Goal: Find specific page/section: Find specific page/section

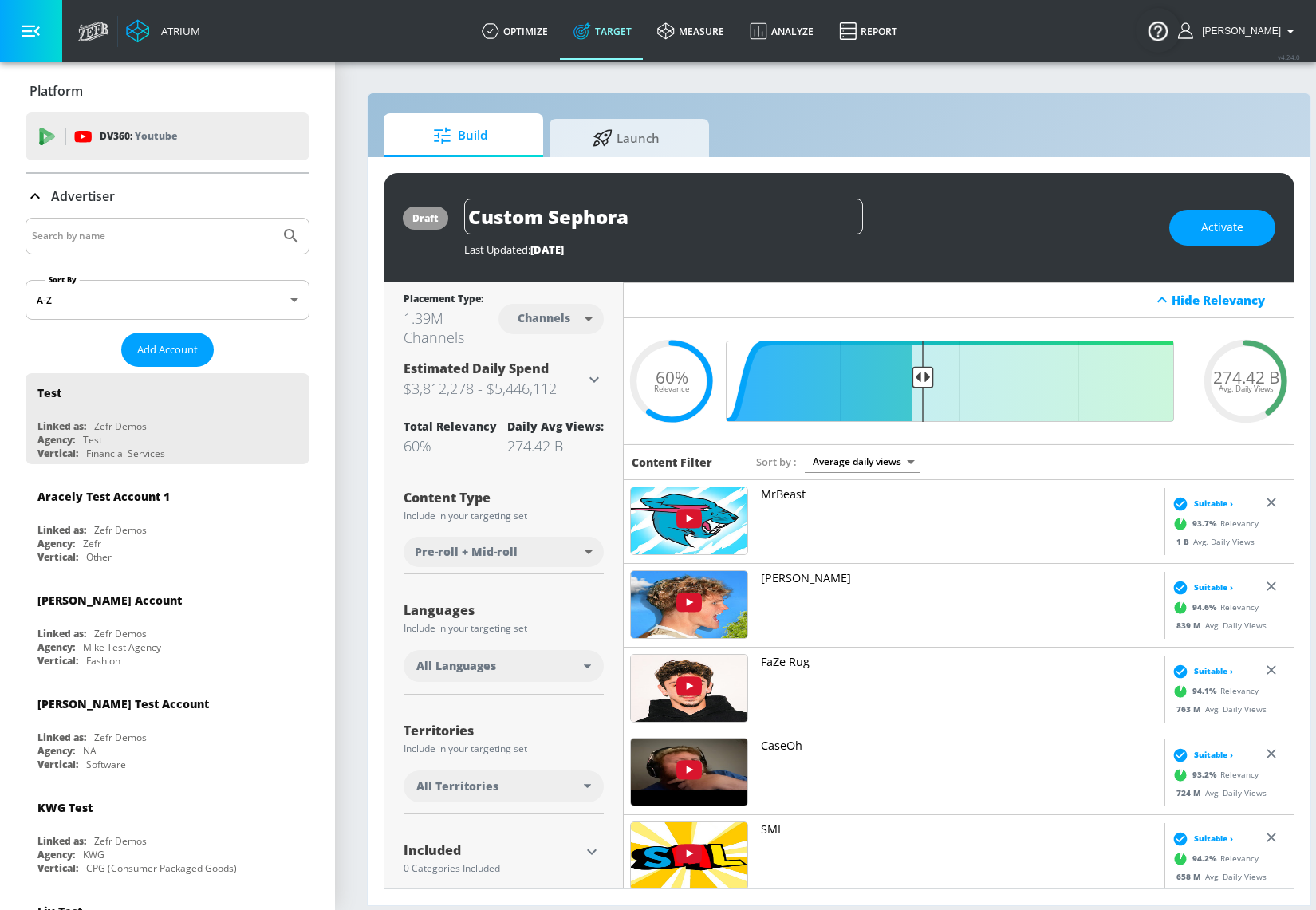
scroll to position [73, 0]
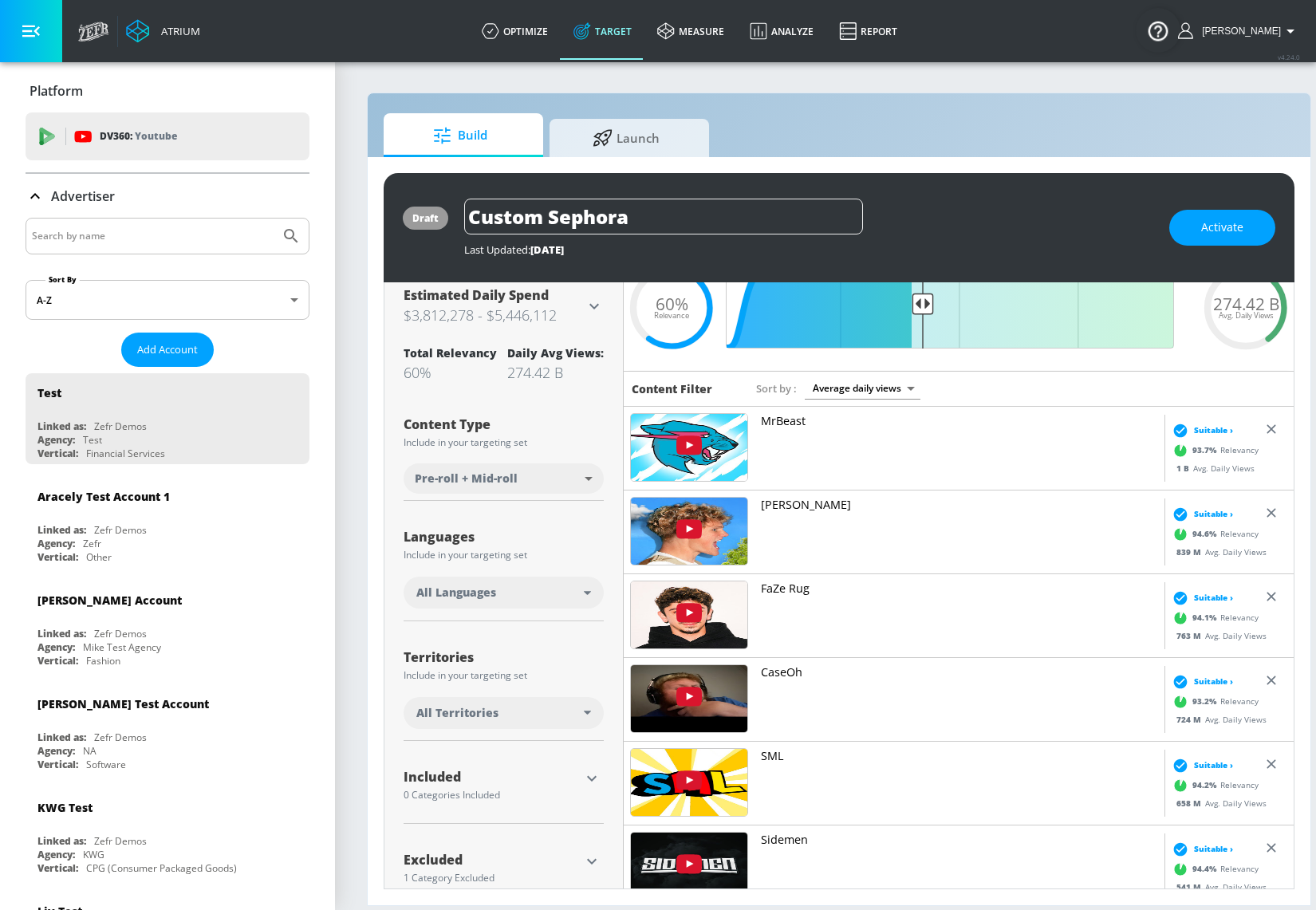
click at [166, 244] on input "Search by name" at bounding box center [152, 236] width 242 height 20
type input "[PERSON_NAME]"
click at [273, 219] on button "Submit Search" at bounding box center [290, 236] width 35 height 35
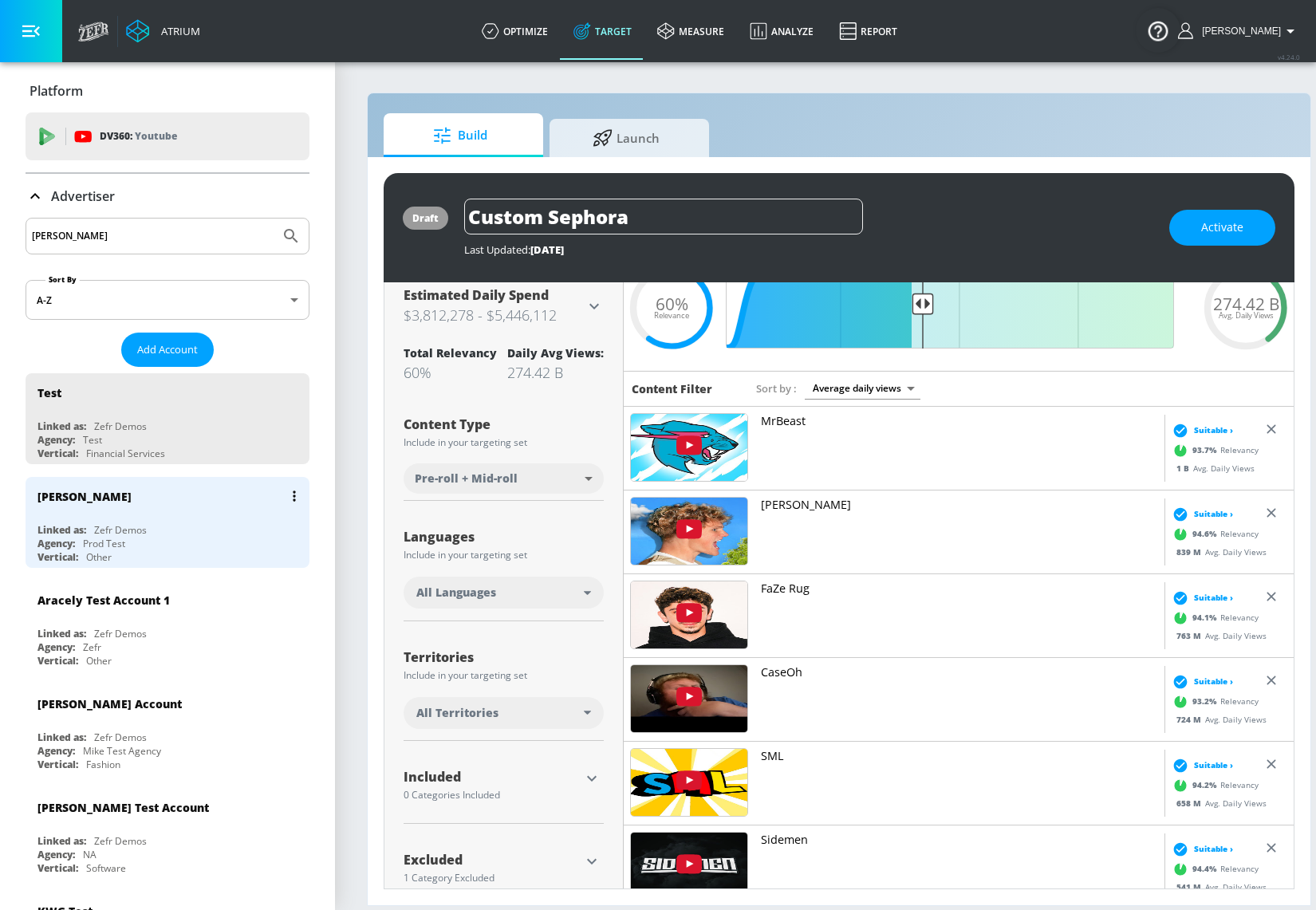
click at [218, 511] on div "[PERSON_NAME]" at bounding box center [171, 495] width 268 height 38
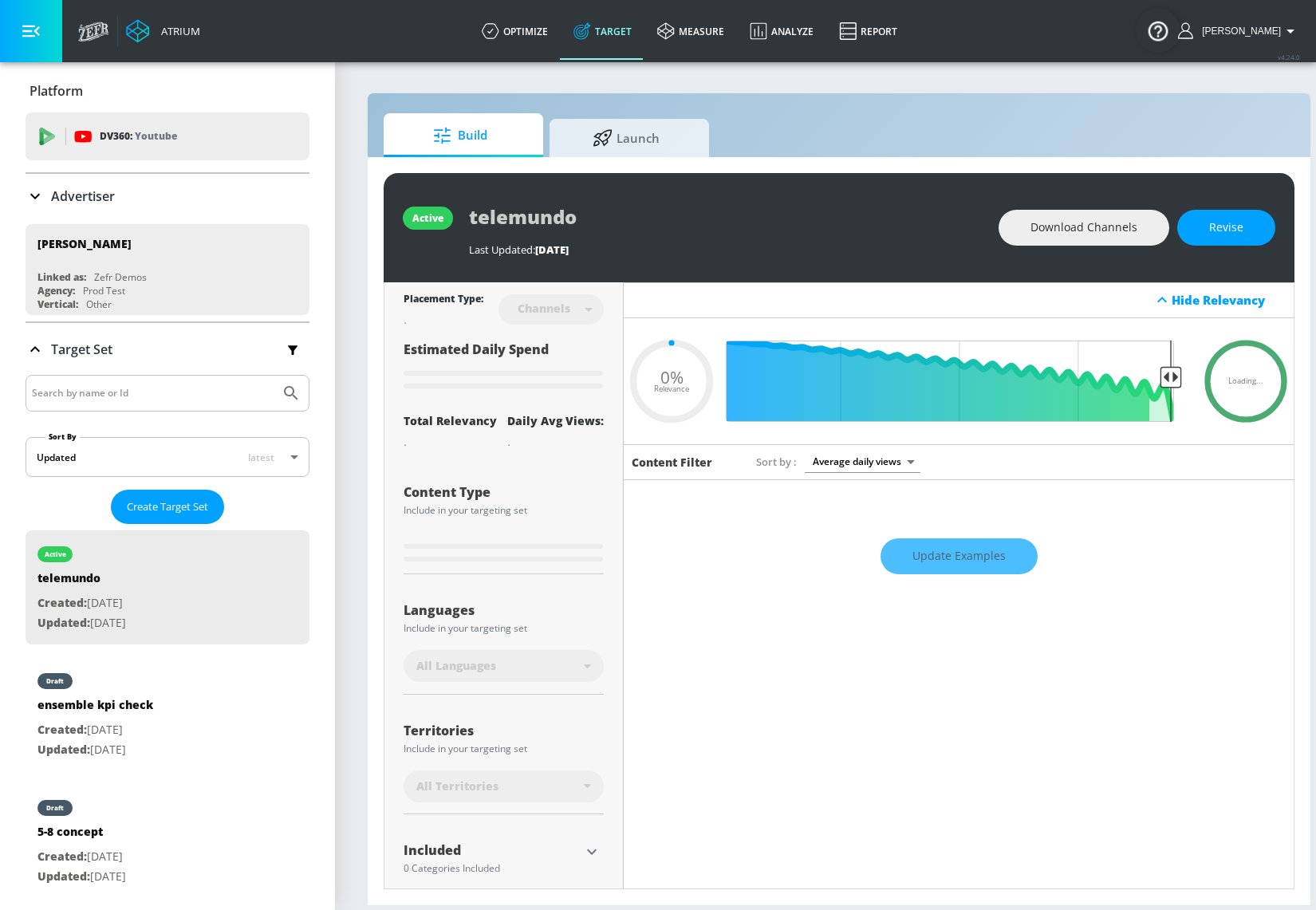
type input "0.05"
click at [623, 141] on span "Launch" at bounding box center [626, 135] width 121 height 38
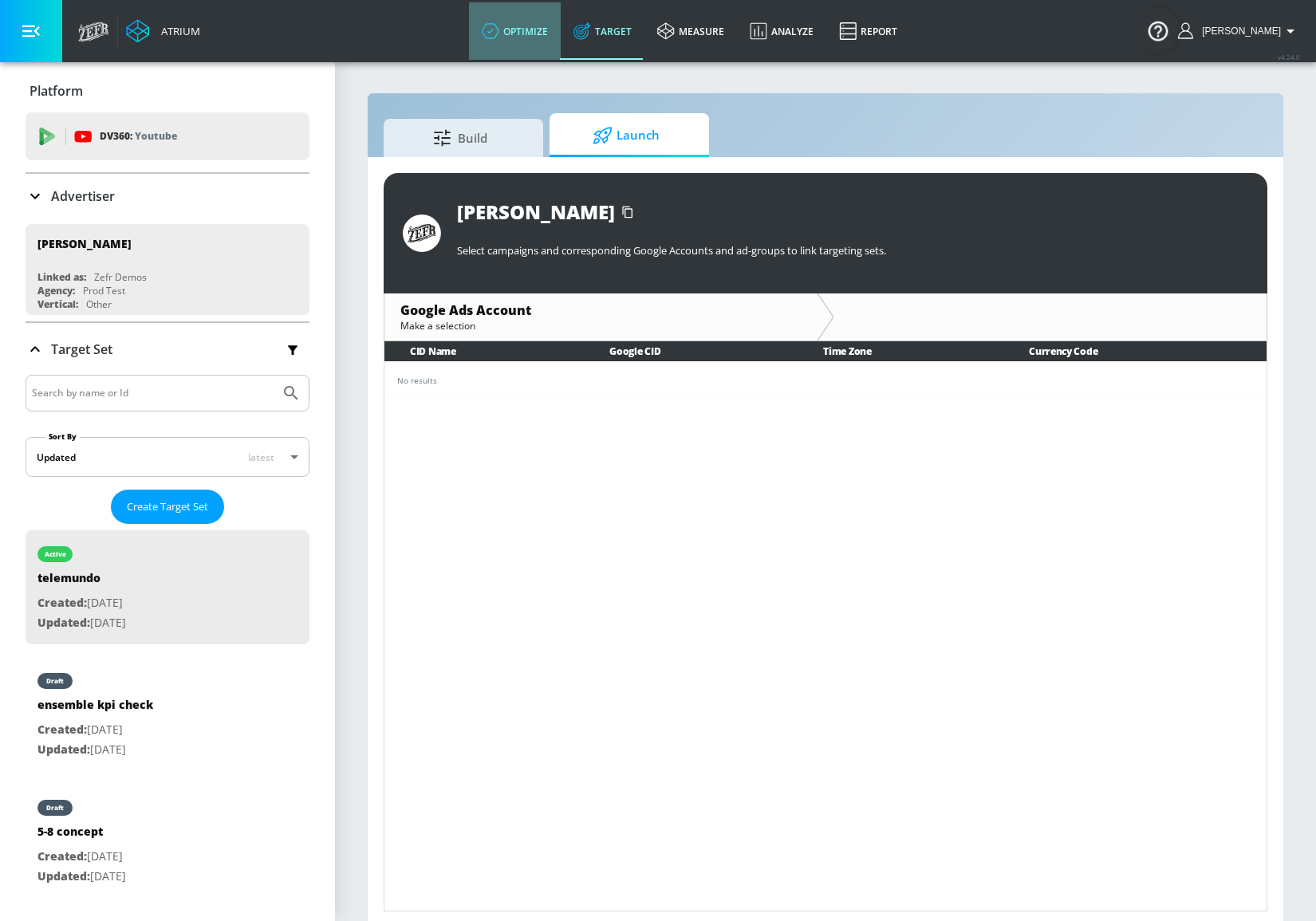
click at [552, 40] on link "optimize" at bounding box center [515, 31] width 92 height 57
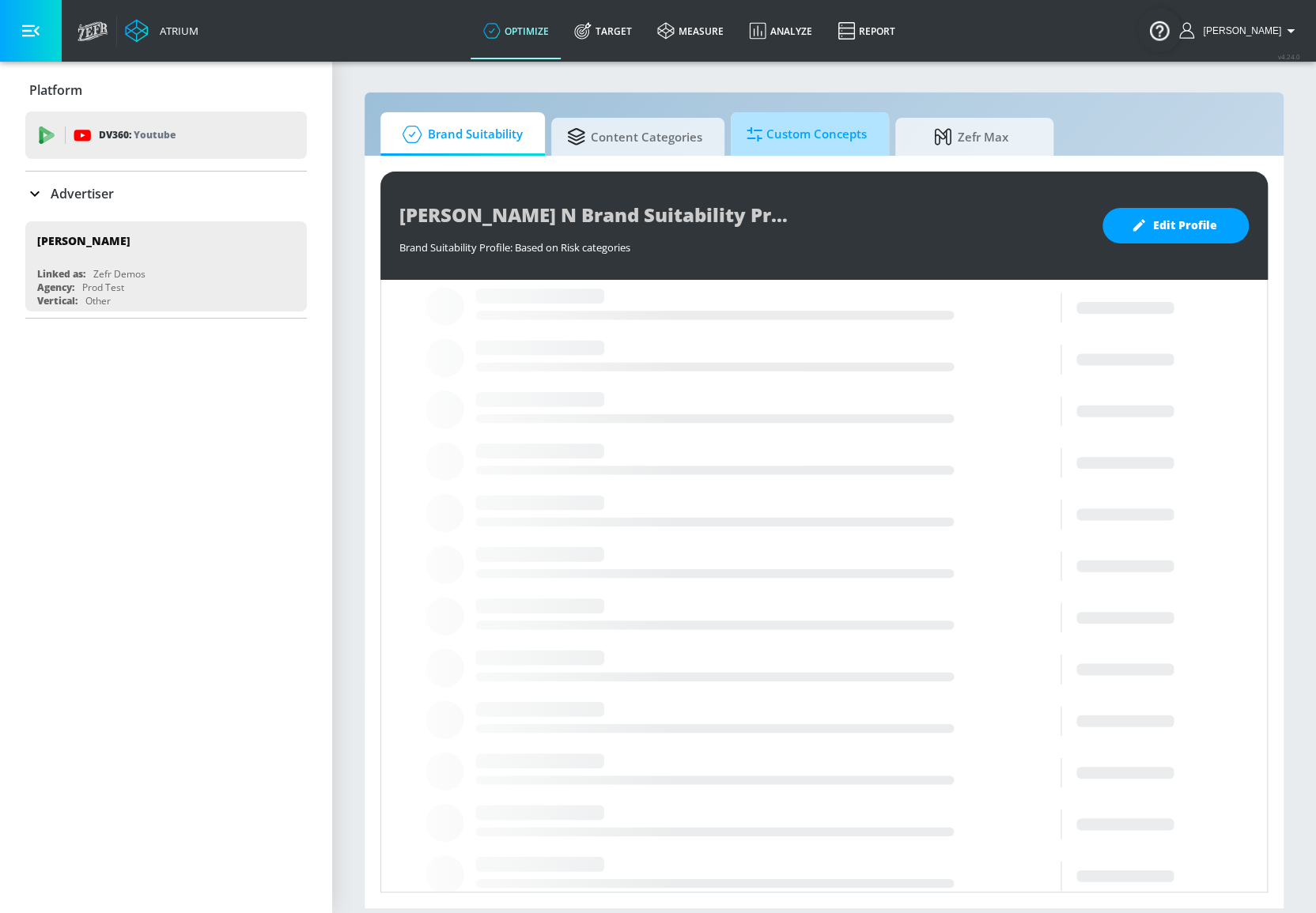
click at [743, 132] on link "Custom Concepts" at bounding box center [810, 134] width 158 height 44
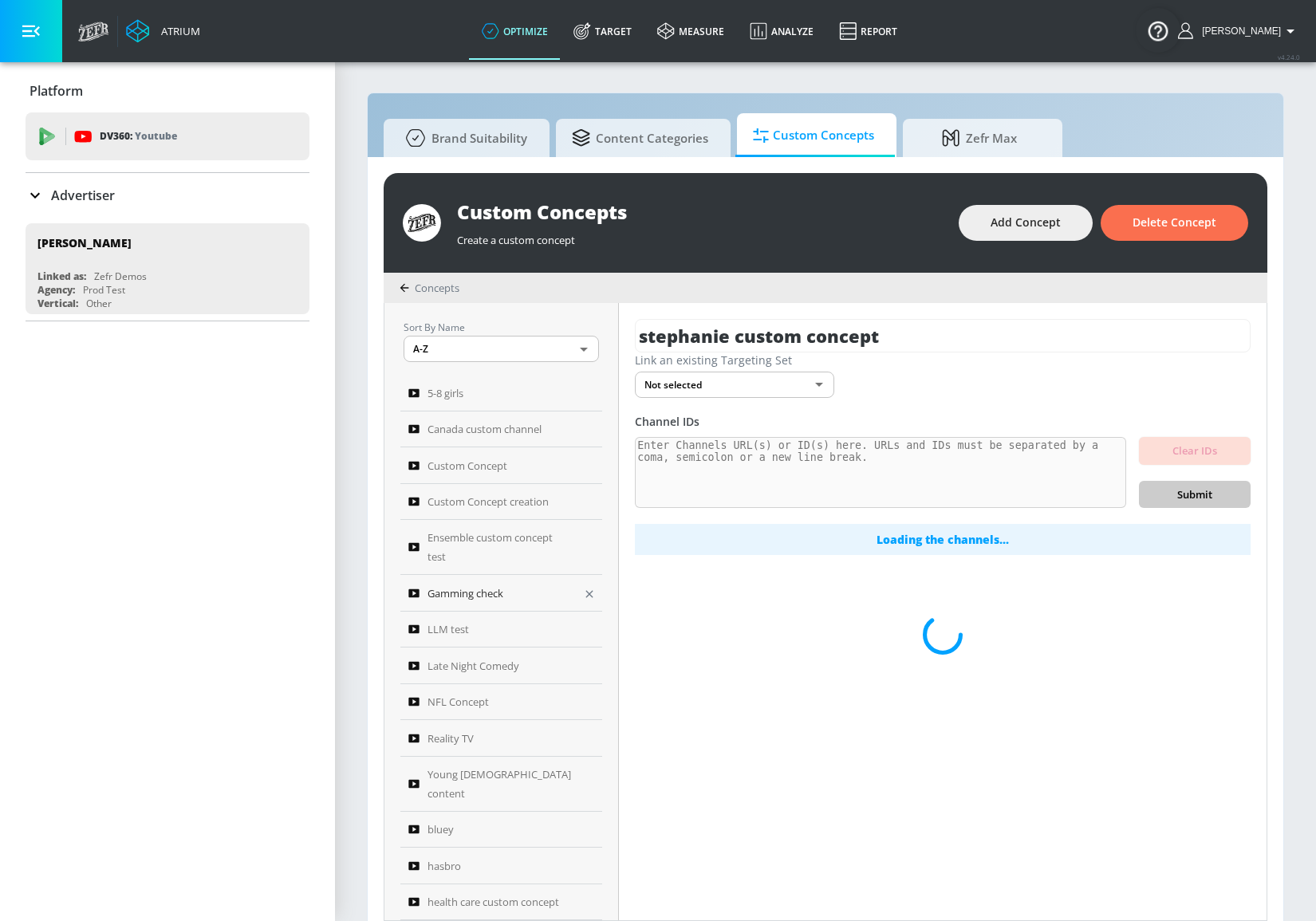
click at [500, 592] on span "Gamming check" at bounding box center [465, 593] width 76 height 19
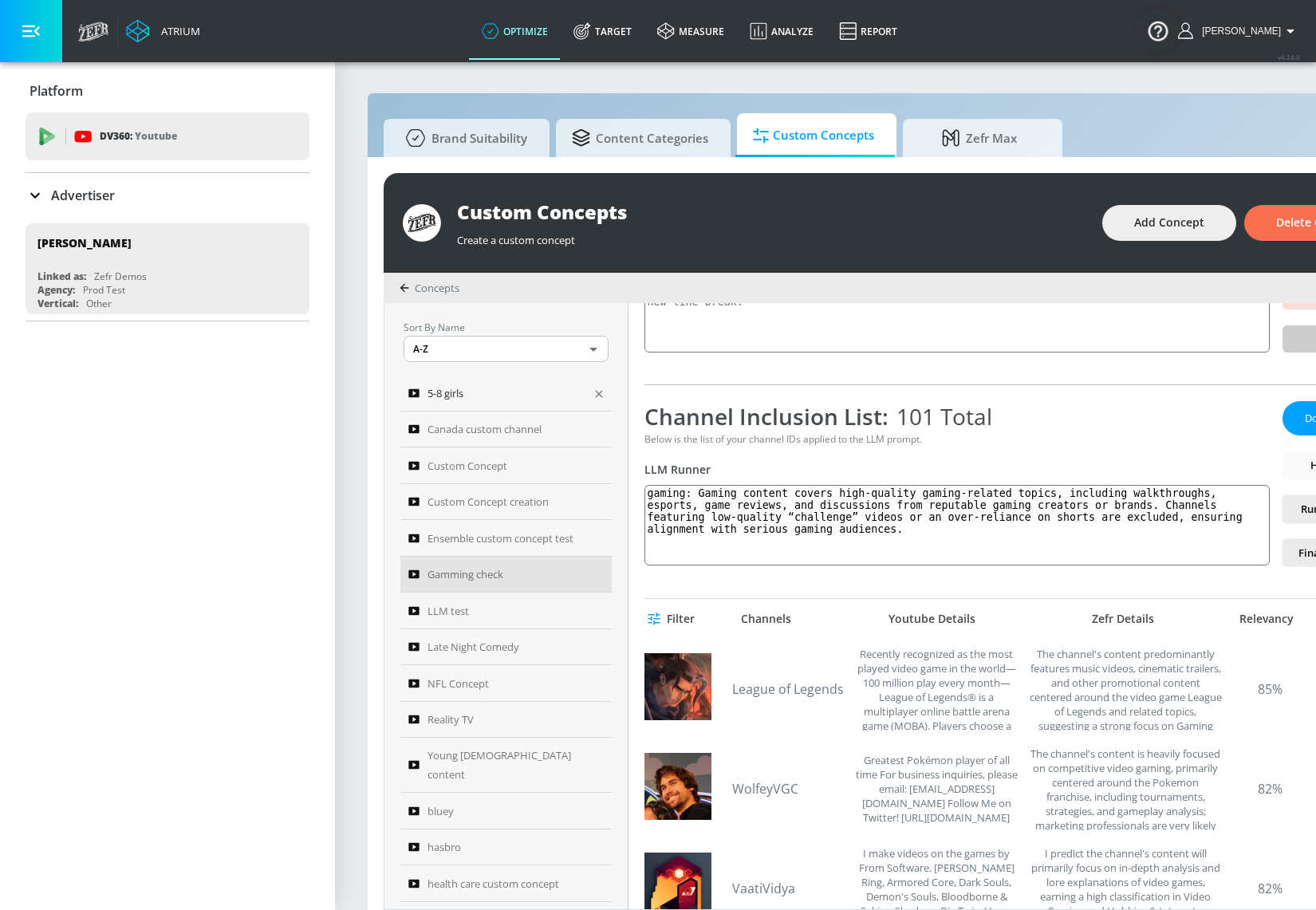
click at [488, 399] on div "5-8 girls" at bounding box center [495, 393] width 174 height 19
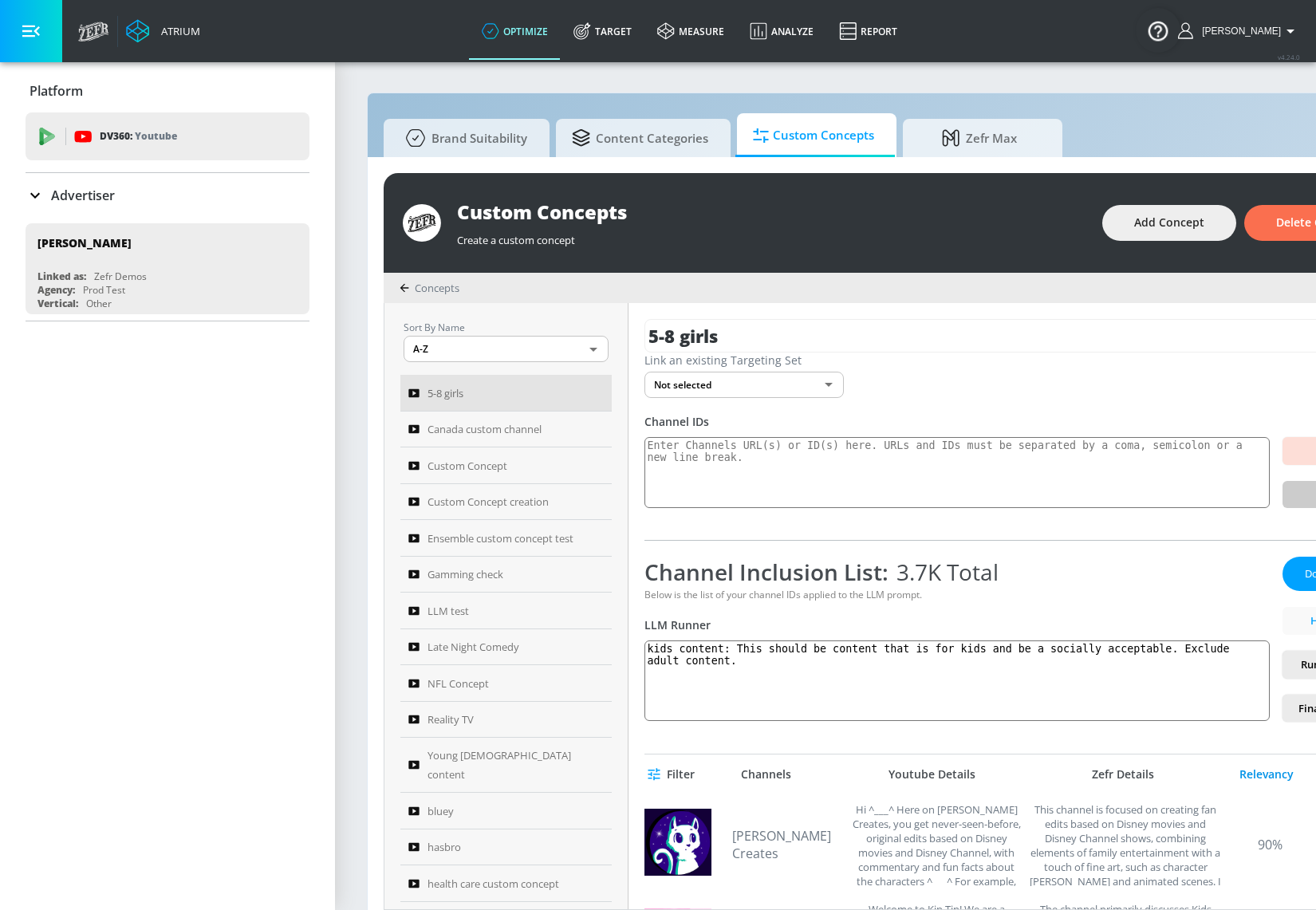
click at [1255, 767] on div "Relevancy" at bounding box center [1267, 774] width 80 height 14
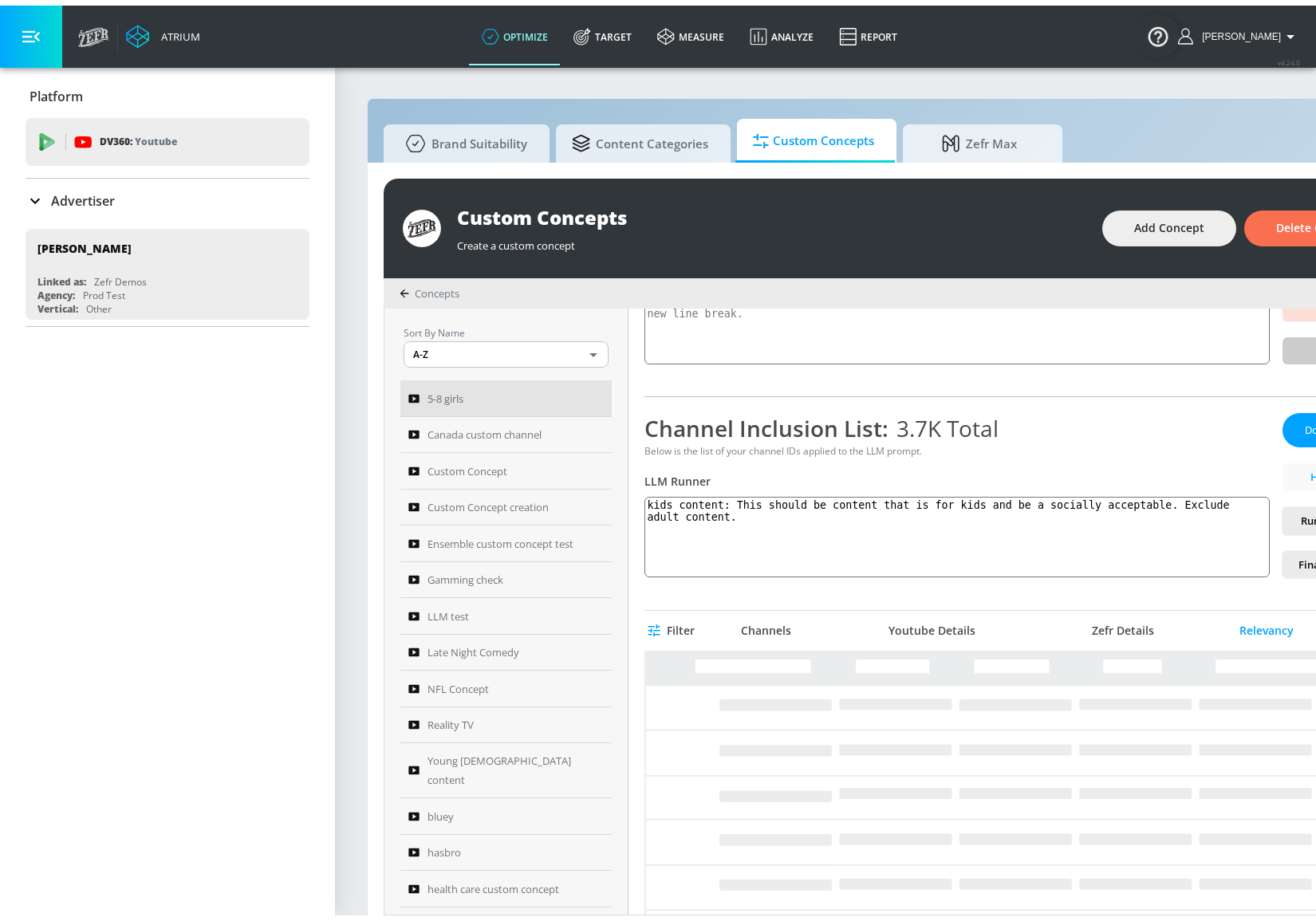
scroll to position [145, 0]
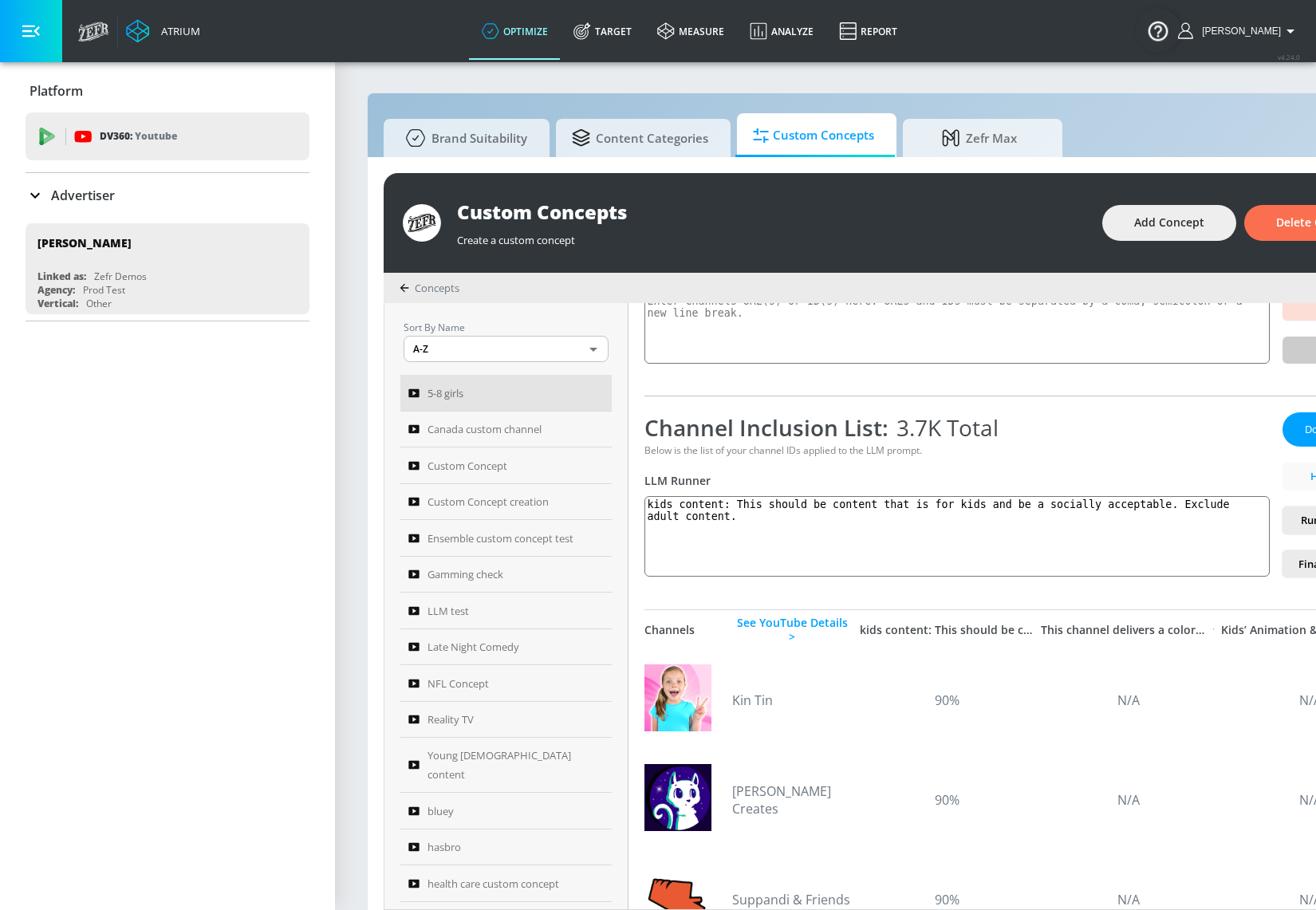
click at [44, 43] on button "button" at bounding box center [31, 31] width 62 height 62
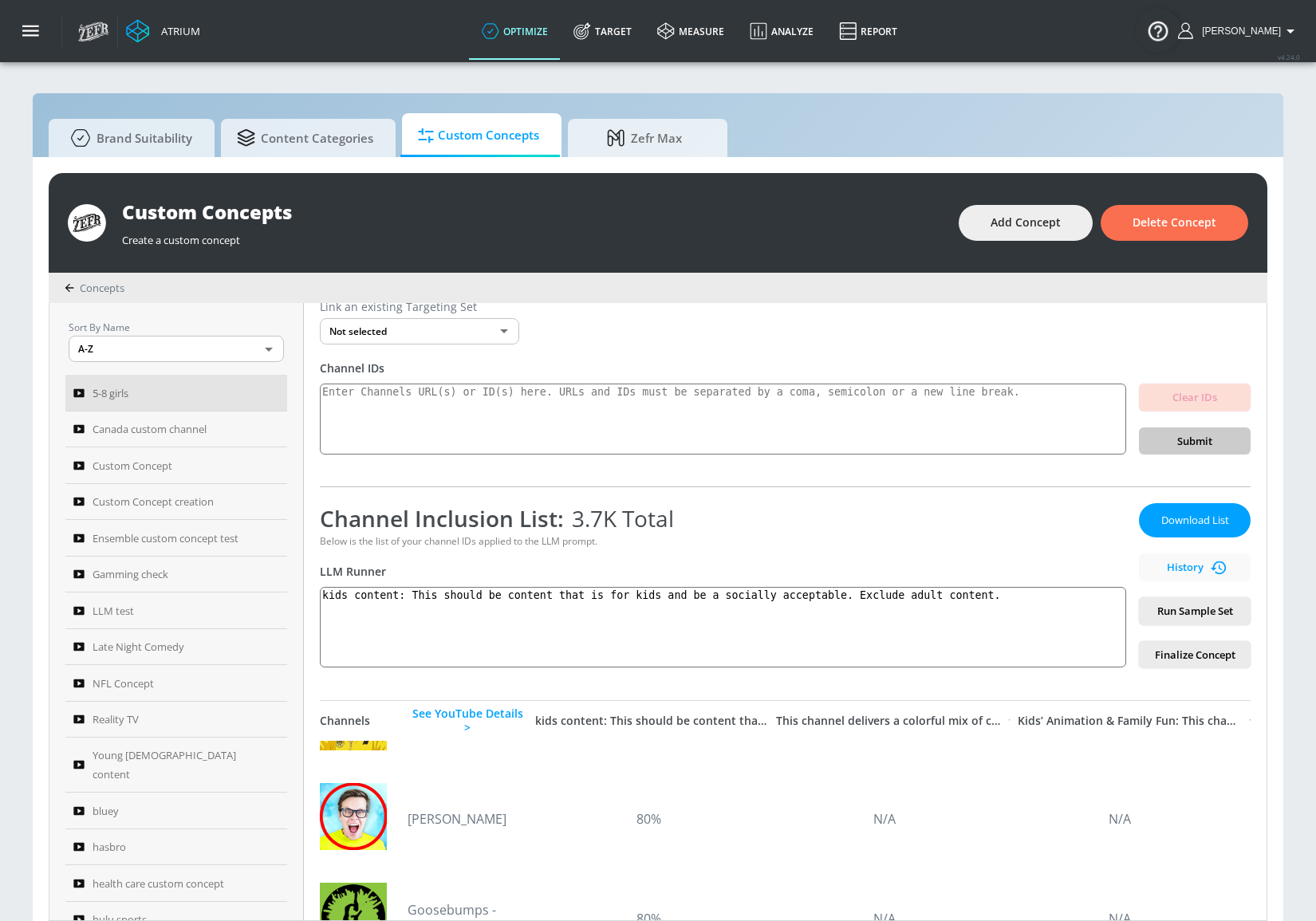
scroll to position [0, 0]
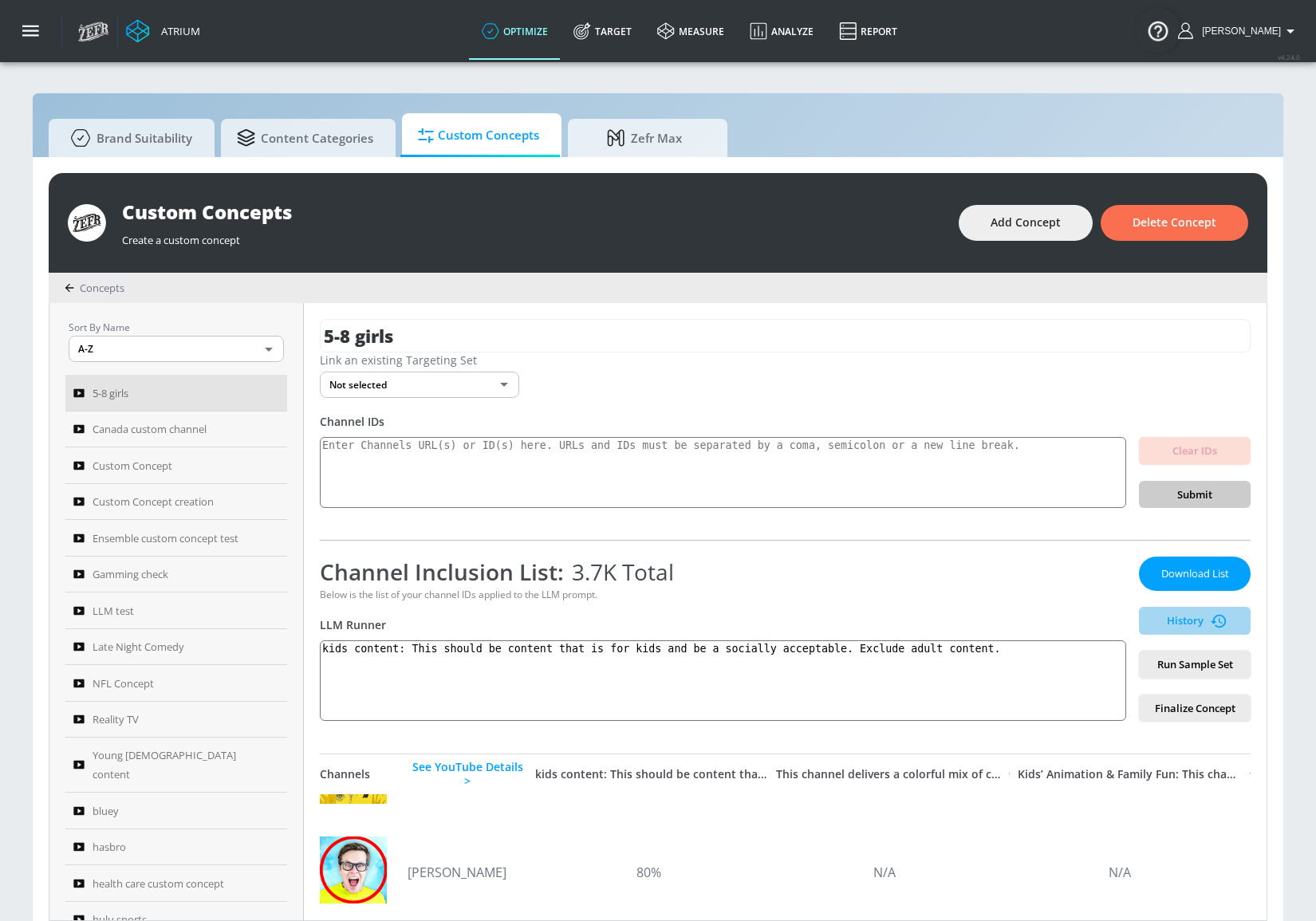
click at [1193, 622] on span "History" at bounding box center [1195, 621] width 99 height 19
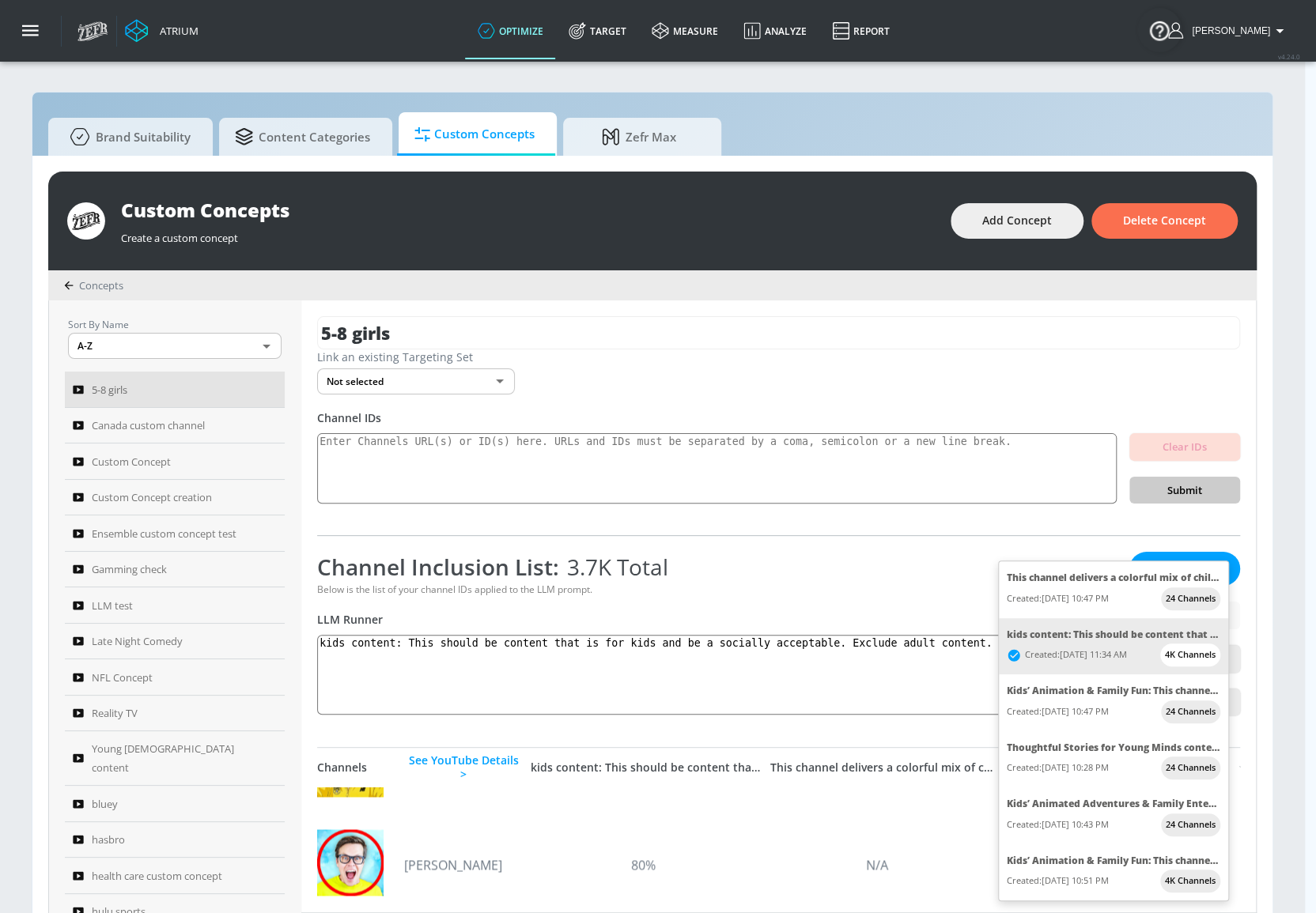
click at [851, 681] on div at bounding box center [658, 456] width 1316 height 913
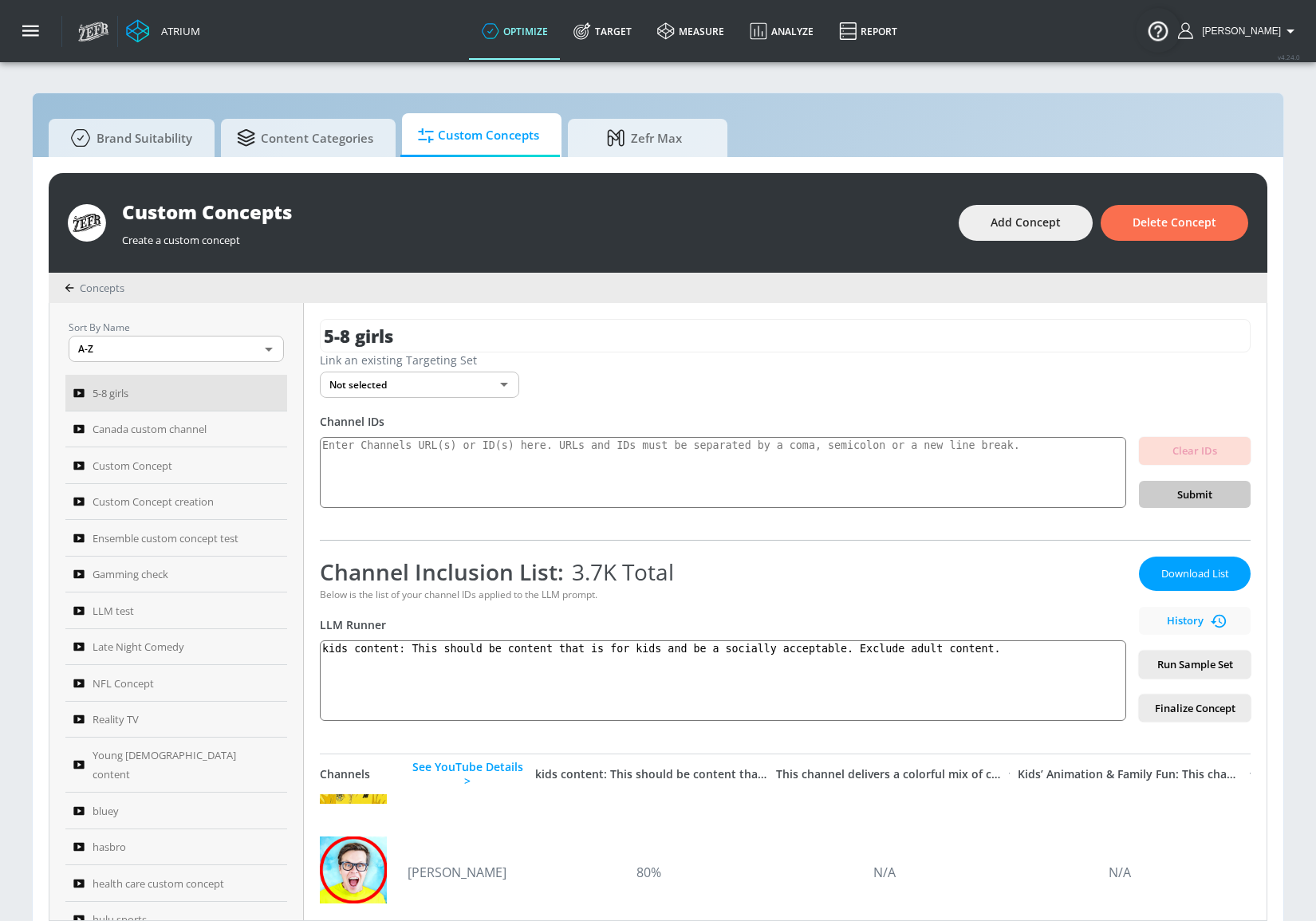
click at [748, 779] on div "kids content: This should be content that is for kids and be a socially accepta…" at bounding box center [652, 774] width 233 height 14
click at [881, 775] on div "This channel delivers a colorful mix of children’s entertainment, from animated…" at bounding box center [889, 774] width 225 height 14
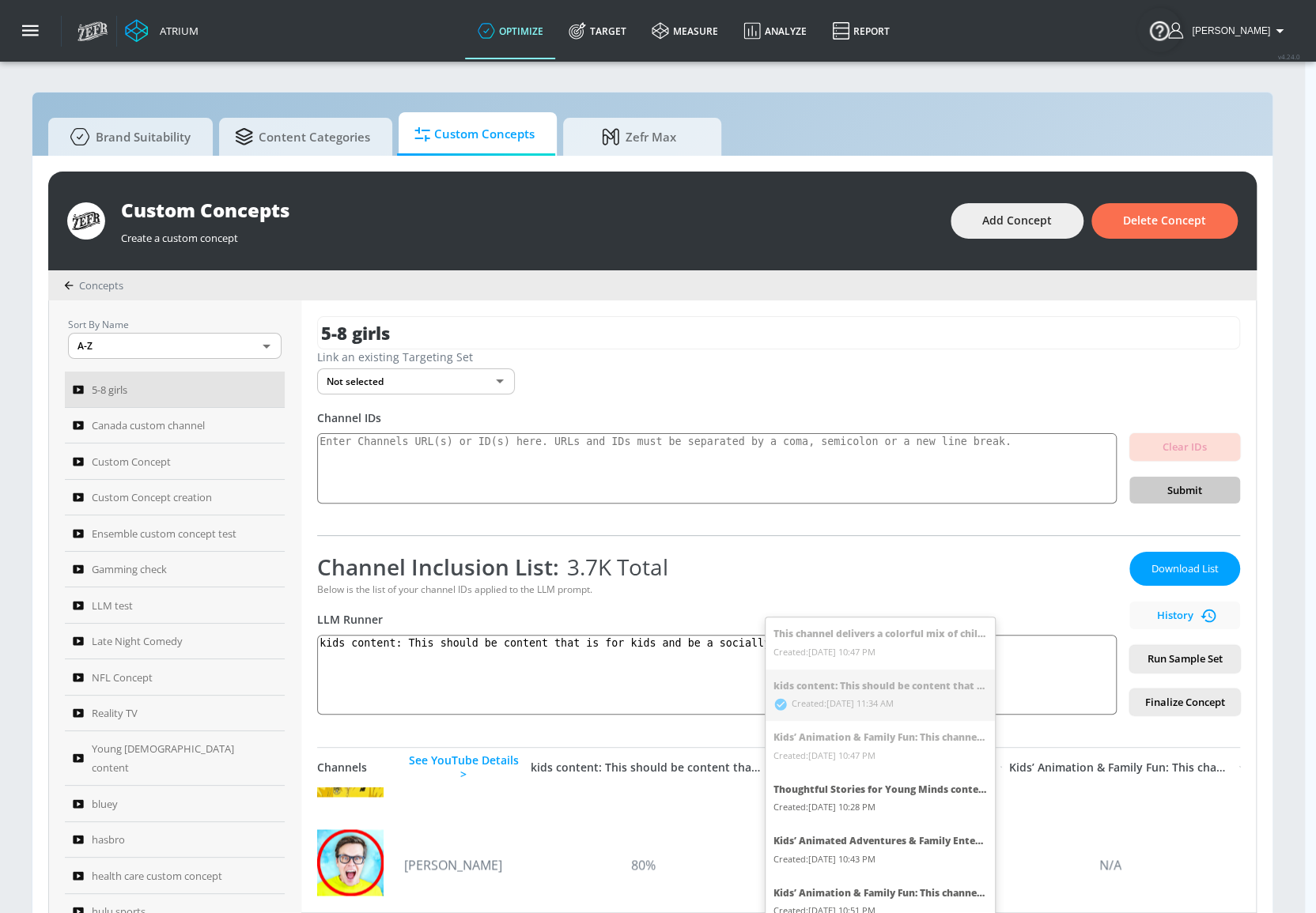
drag, startPoint x: 1251, startPoint y: 572, endPoint x: 1248, endPoint y: 644, distance: 72.1
click at [1248, 644] on div at bounding box center [658, 456] width 1316 height 913
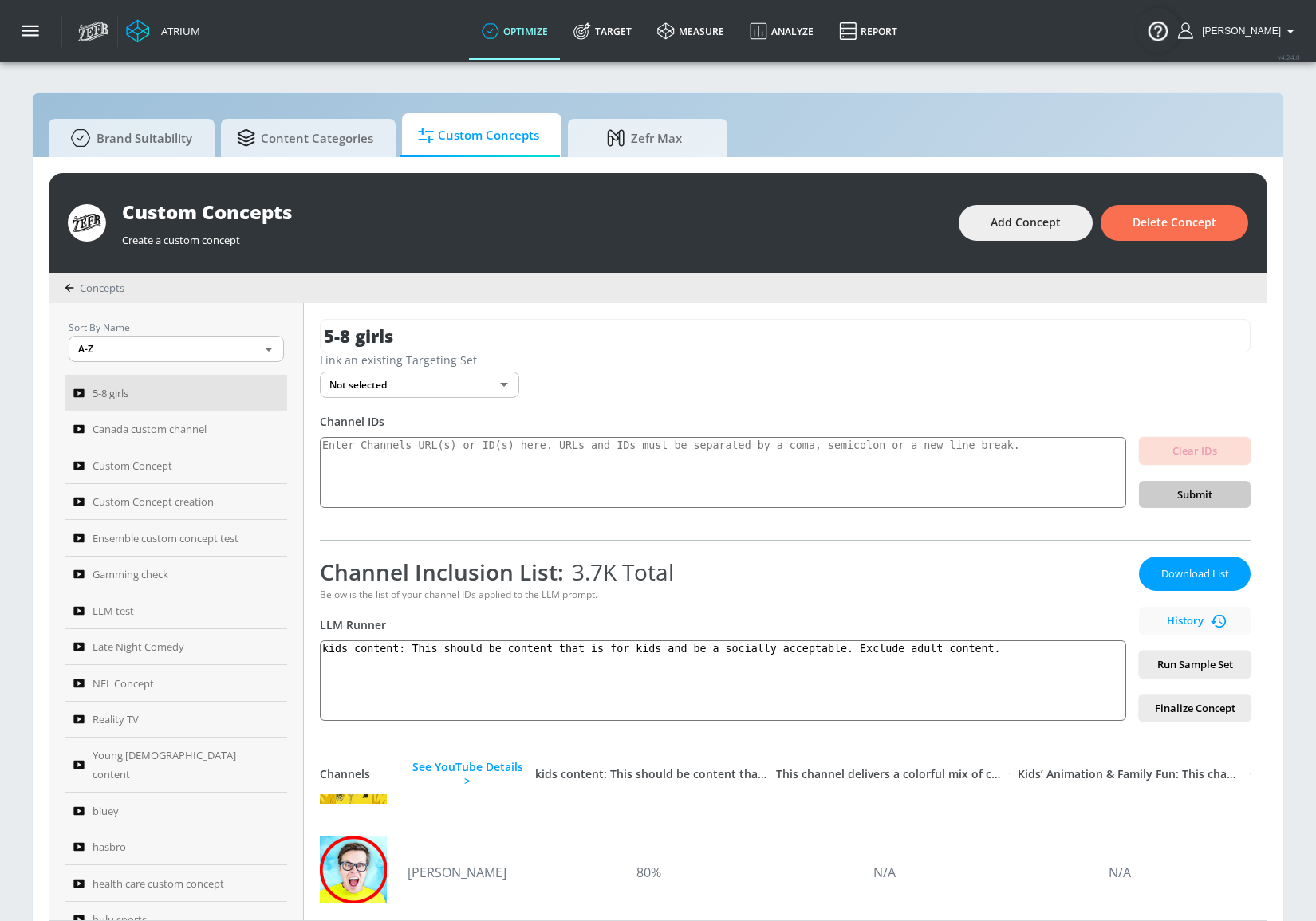
scroll to position [362, 0]
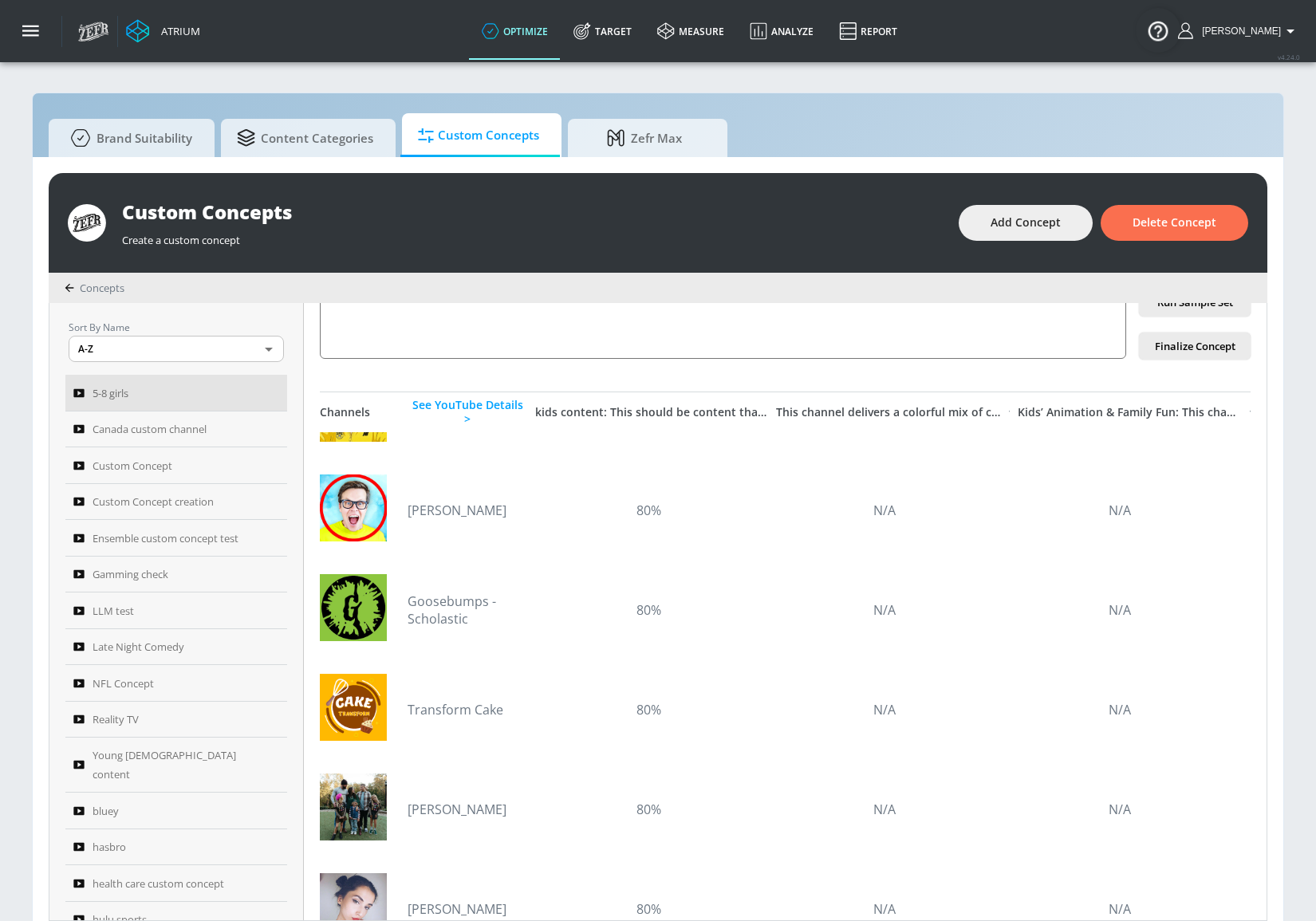
click at [939, 423] on div "Channels See YouTube Details > kids content: This should be content that is for…" at bounding box center [786, 412] width 931 height 40
click at [950, 415] on div "This channel delivers a colorful mix of children’s entertainment, from animated…" at bounding box center [889, 412] width 225 height 14
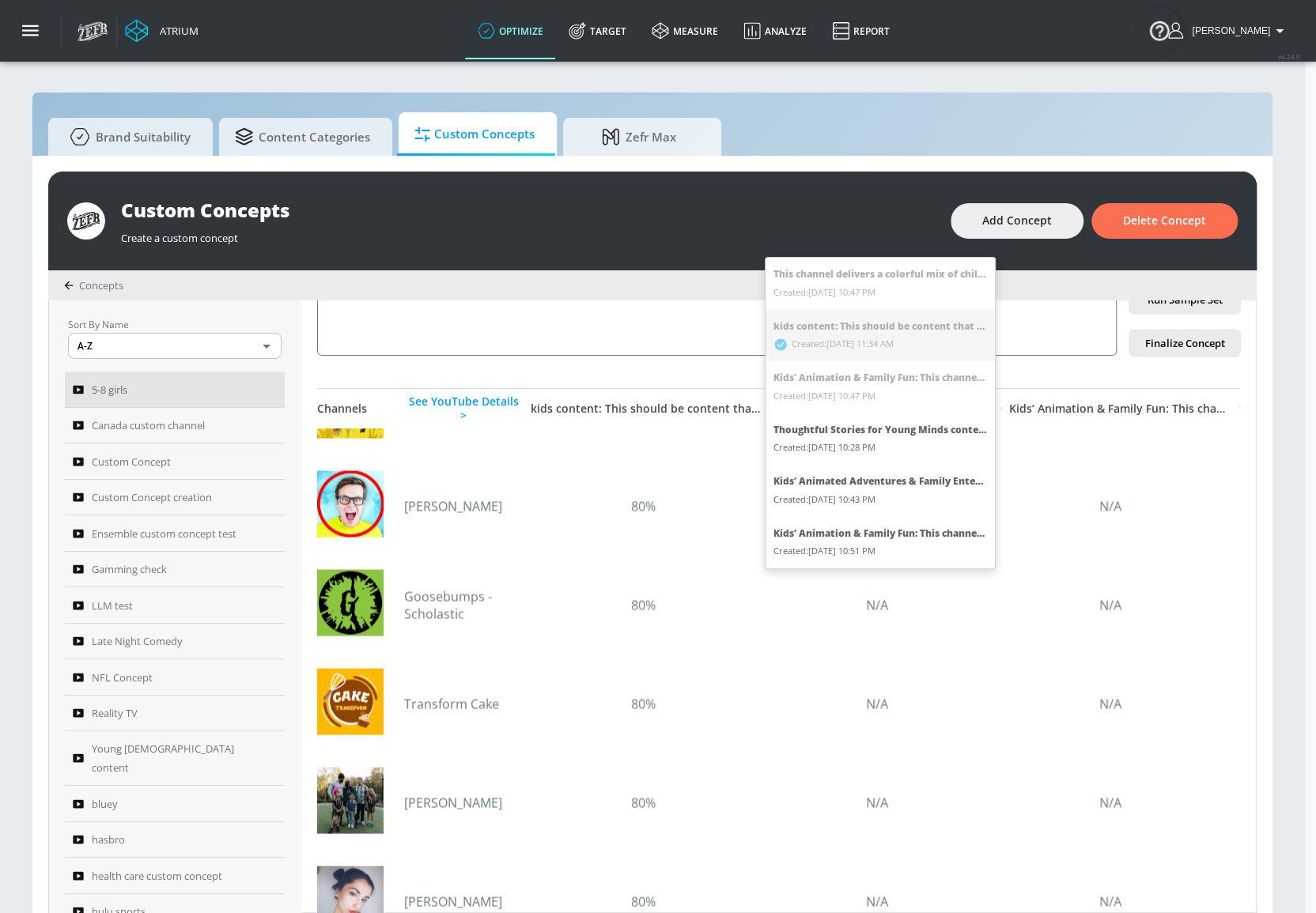
click at [950, 539] on div "Kids’ Animation & Family Fun: This channel delivers a colorful mix of children’…" at bounding box center [880, 534] width 214 height 19
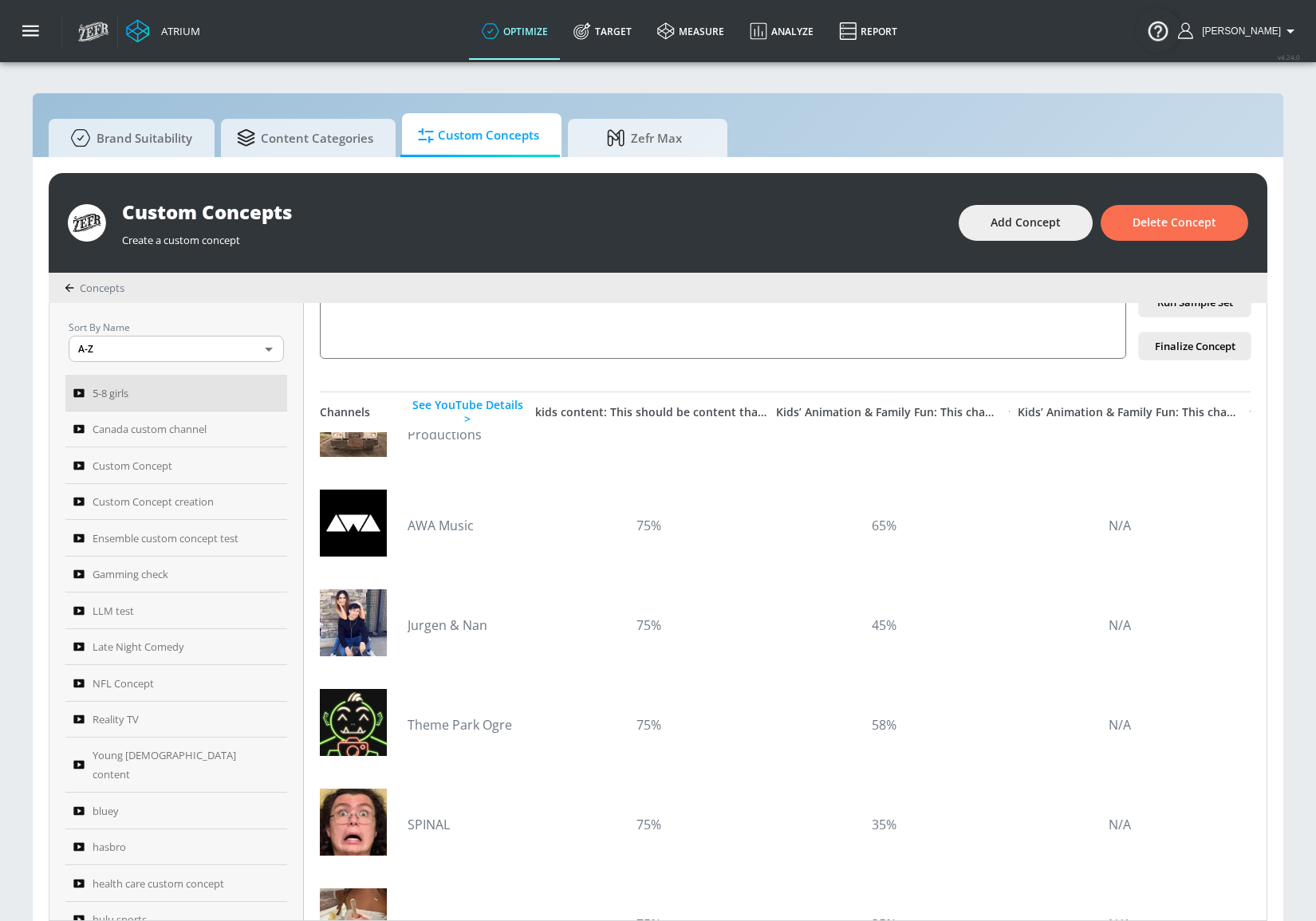
scroll to position [2755, 0]
